Goal: Transaction & Acquisition: Book appointment/travel/reservation

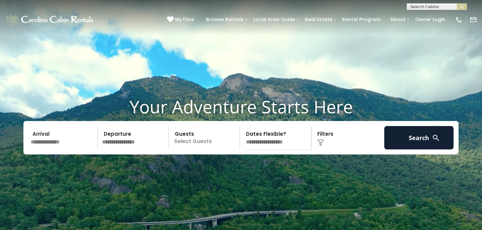
click at [73, 141] on input "text" at bounding box center [62, 137] width 69 height 23
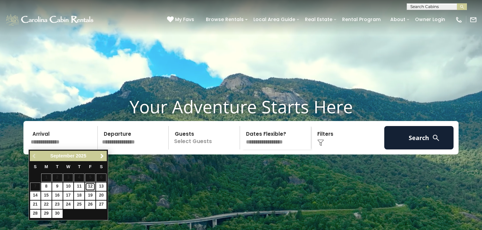
click at [90, 186] on link "12" at bounding box center [90, 187] width 10 height 8
type input "*******"
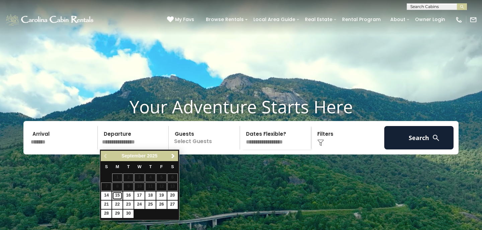
click at [118, 196] on link "15" at bounding box center [117, 196] width 10 height 8
type input "*******"
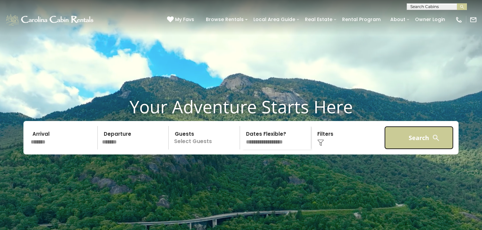
click at [406, 138] on button "Search" at bounding box center [419, 137] width 69 height 23
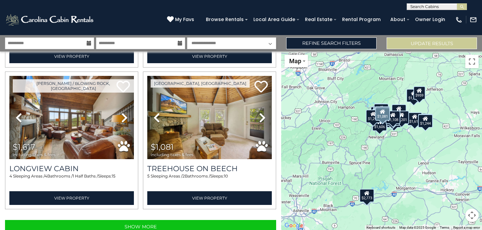
scroll to position [1994, 0]
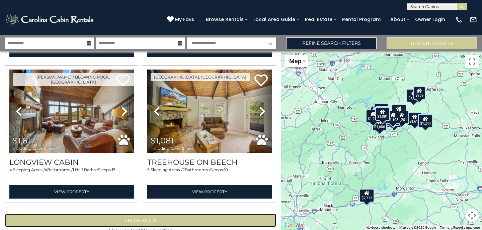
click at [149, 214] on button "Show More" at bounding box center [140, 220] width 271 height 13
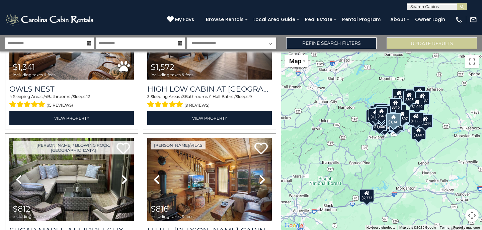
scroll to position [4059, 0]
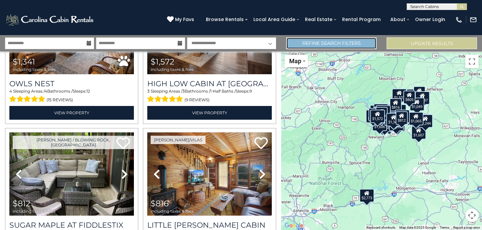
click at [347, 42] on link "Refine Search Filters" at bounding box center [331, 44] width 90 height 12
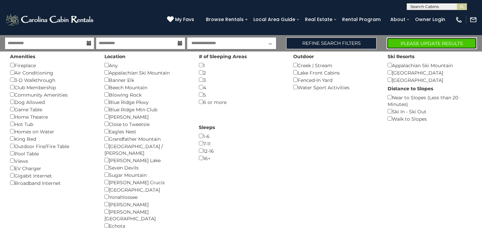
click at [422, 42] on button "Please Update Results" at bounding box center [432, 44] width 90 height 12
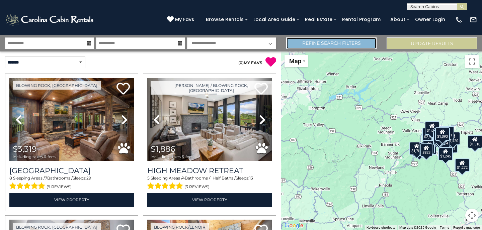
click at [351, 41] on link "Refine Search Filters" at bounding box center [331, 44] width 90 height 12
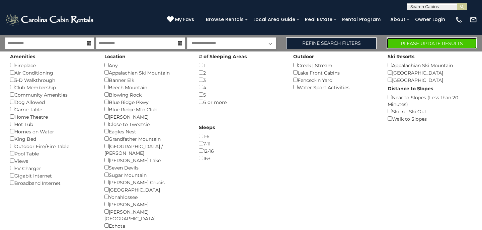
click at [417, 42] on button "Please Update Results" at bounding box center [432, 44] width 90 height 12
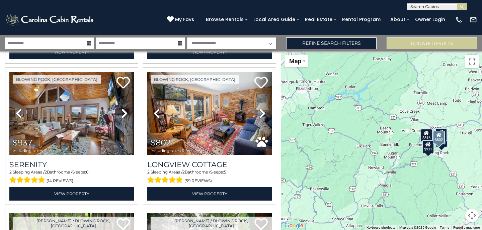
scroll to position [148, 0]
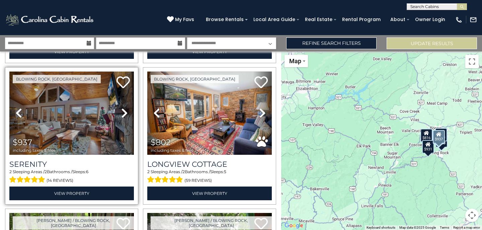
click at [122, 108] on icon at bounding box center [124, 113] width 7 height 11
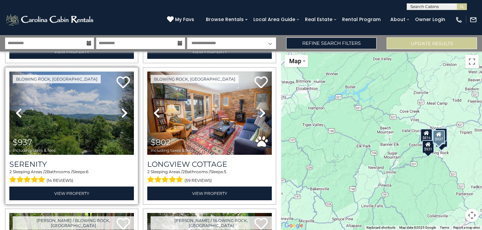
click at [122, 108] on icon at bounding box center [124, 113] width 7 height 11
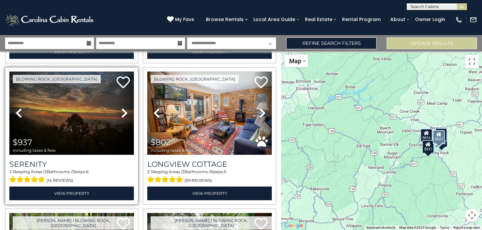
click at [122, 108] on icon at bounding box center [124, 113] width 7 height 11
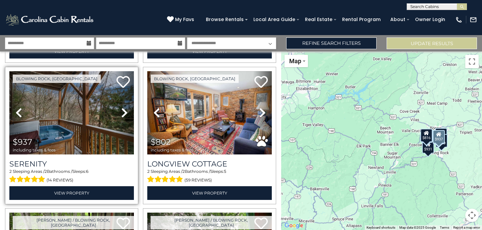
scroll to position [148, 0]
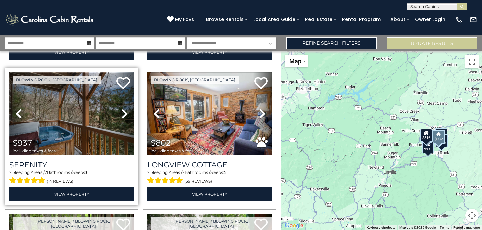
click at [84, 112] on img at bounding box center [71, 113] width 125 height 83
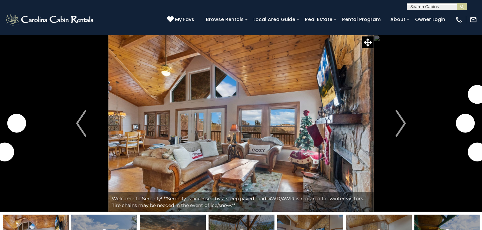
click at [402, 127] on img "Next" at bounding box center [401, 123] width 10 height 27
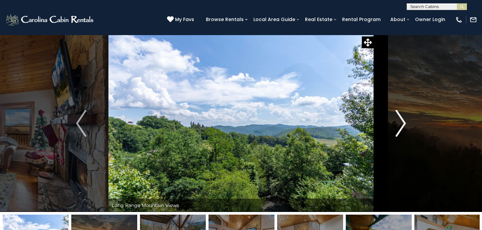
click at [401, 126] on img "Next" at bounding box center [401, 123] width 10 height 27
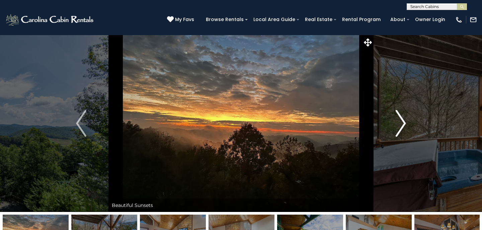
click at [401, 126] on img "Next" at bounding box center [401, 123] width 10 height 27
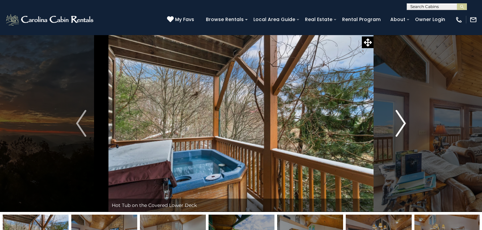
click at [401, 126] on img "Next" at bounding box center [401, 123] width 10 height 27
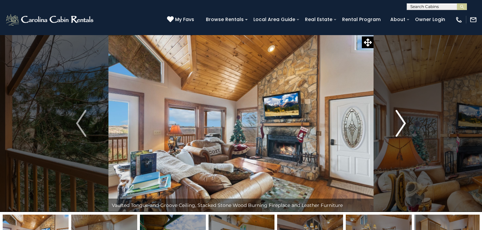
click at [401, 126] on img "Next" at bounding box center [401, 123] width 10 height 27
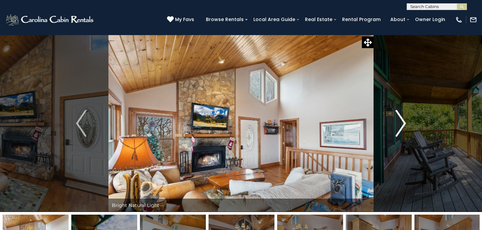
click at [401, 126] on img "Next" at bounding box center [401, 123] width 10 height 27
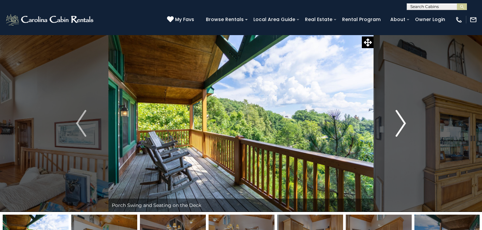
click at [401, 126] on img "Next" at bounding box center [401, 123] width 10 height 27
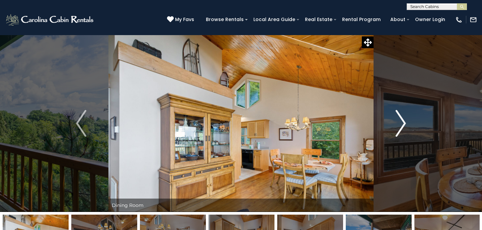
click at [401, 126] on img "Next" at bounding box center [401, 123] width 10 height 27
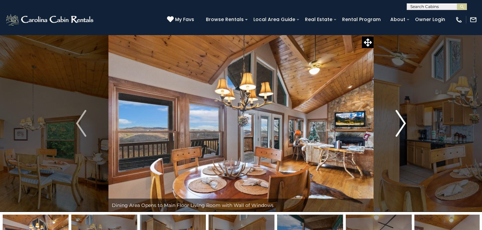
click at [401, 126] on img "Next" at bounding box center [401, 123] width 10 height 27
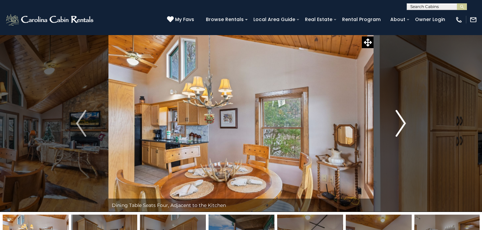
click at [401, 126] on img "Next" at bounding box center [401, 123] width 10 height 27
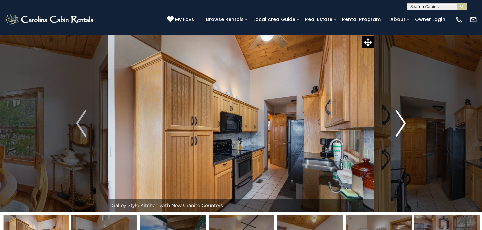
click at [401, 126] on img "Next" at bounding box center [401, 123] width 10 height 27
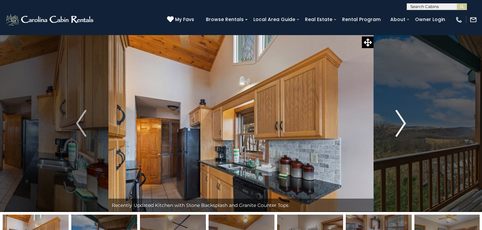
click at [401, 126] on img "Next" at bounding box center [401, 123] width 10 height 27
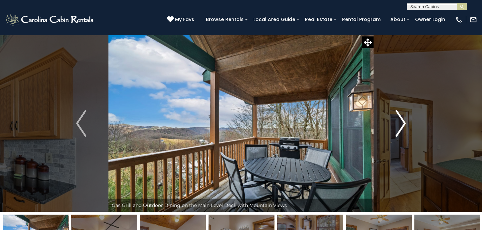
click at [401, 127] on img "Next" at bounding box center [401, 123] width 10 height 27
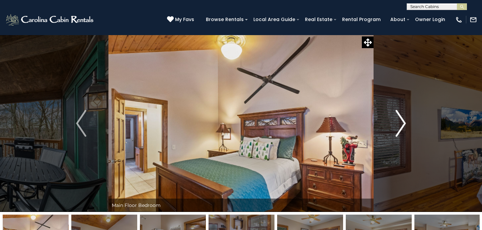
click at [401, 127] on img "Next" at bounding box center [401, 123] width 10 height 27
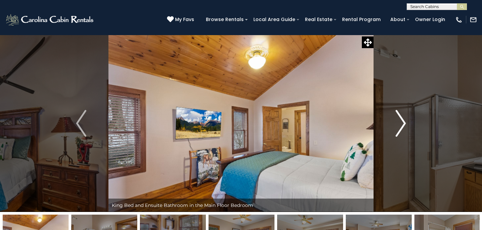
click at [401, 127] on img "Next" at bounding box center [401, 123] width 10 height 27
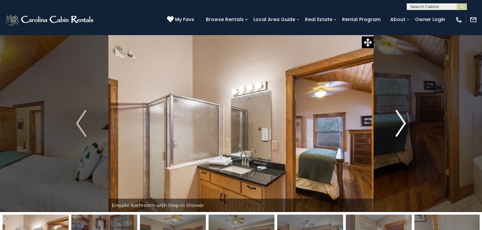
click at [401, 127] on img "Next" at bounding box center [401, 123] width 10 height 27
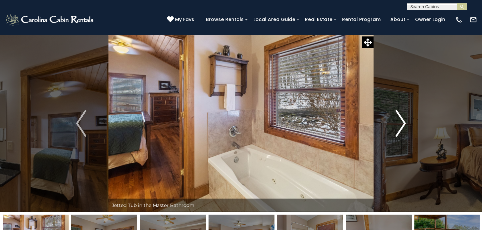
click at [401, 127] on img "Next" at bounding box center [401, 123] width 10 height 27
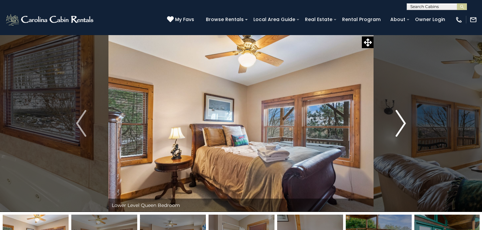
click at [401, 127] on img "Next" at bounding box center [401, 123] width 10 height 27
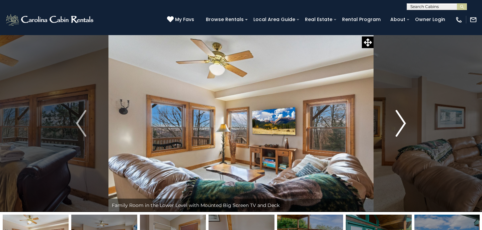
click at [401, 127] on img "Next" at bounding box center [401, 123] width 10 height 27
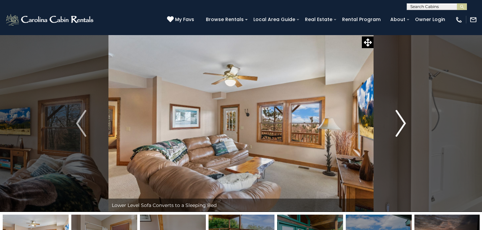
click at [401, 127] on img "Next" at bounding box center [401, 123] width 10 height 27
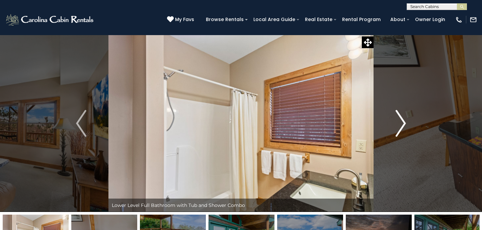
click at [401, 127] on img "Next" at bounding box center [401, 123] width 10 height 27
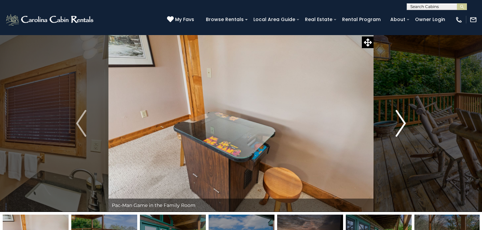
click at [401, 127] on img "Next" at bounding box center [401, 123] width 10 height 27
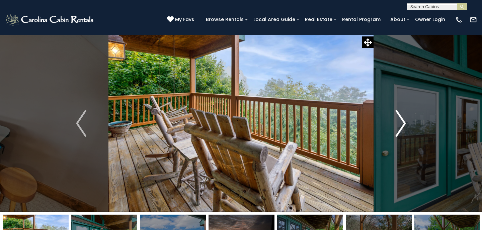
click at [401, 127] on img "Next" at bounding box center [401, 123] width 10 height 27
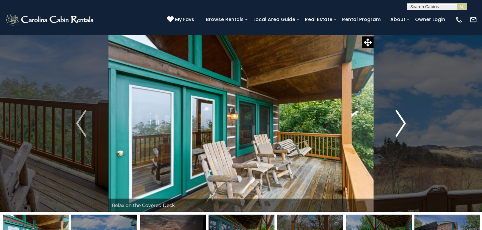
click at [401, 127] on img "Next" at bounding box center [401, 123] width 10 height 27
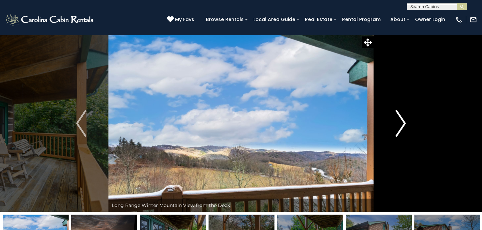
click at [401, 127] on img "Next" at bounding box center [401, 123] width 10 height 27
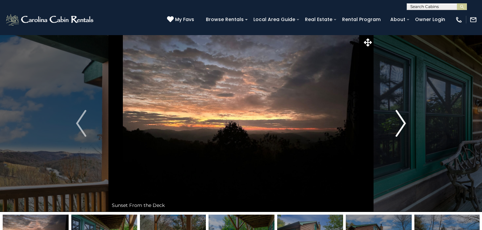
click at [401, 127] on img "Next" at bounding box center [401, 123] width 10 height 27
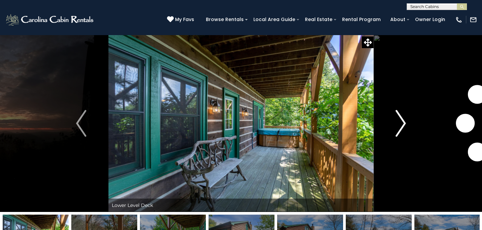
click at [401, 127] on img "Next" at bounding box center [401, 123] width 10 height 27
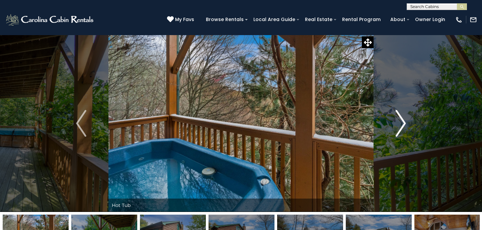
click at [401, 127] on img "Next" at bounding box center [401, 123] width 10 height 27
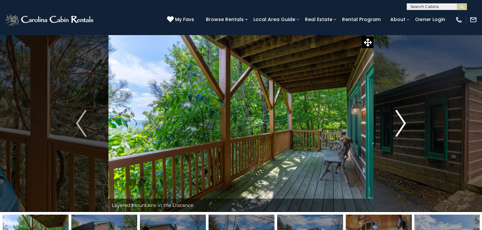
click at [401, 127] on img "Next" at bounding box center [401, 123] width 10 height 27
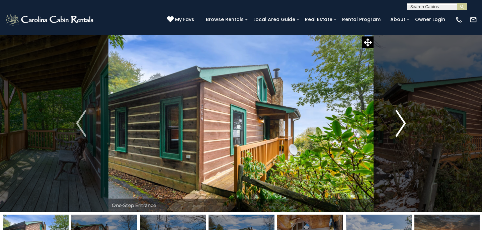
click at [401, 127] on img "Next" at bounding box center [401, 123] width 10 height 27
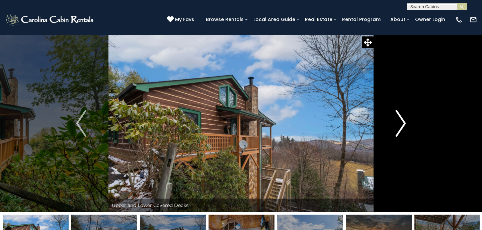
click at [401, 127] on img "Next" at bounding box center [401, 123] width 10 height 27
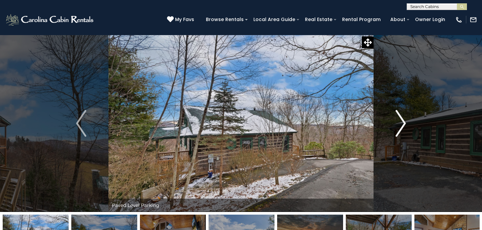
click at [401, 127] on img "Next" at bounding box center [401, 123] width 10 height 27
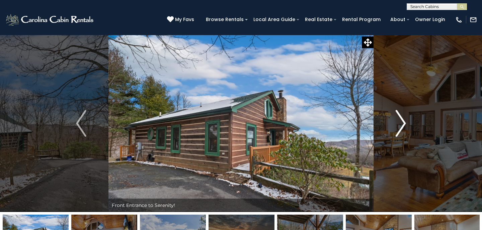
click at [401, 127] on img "Next" at bounding box center [401, 123] width 10 height 27
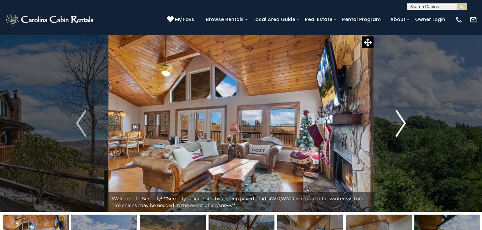
click at [401, 127] on img "Next" at bounding box center [401, 123] width 10 height 27
